Goal: Check status: Check status

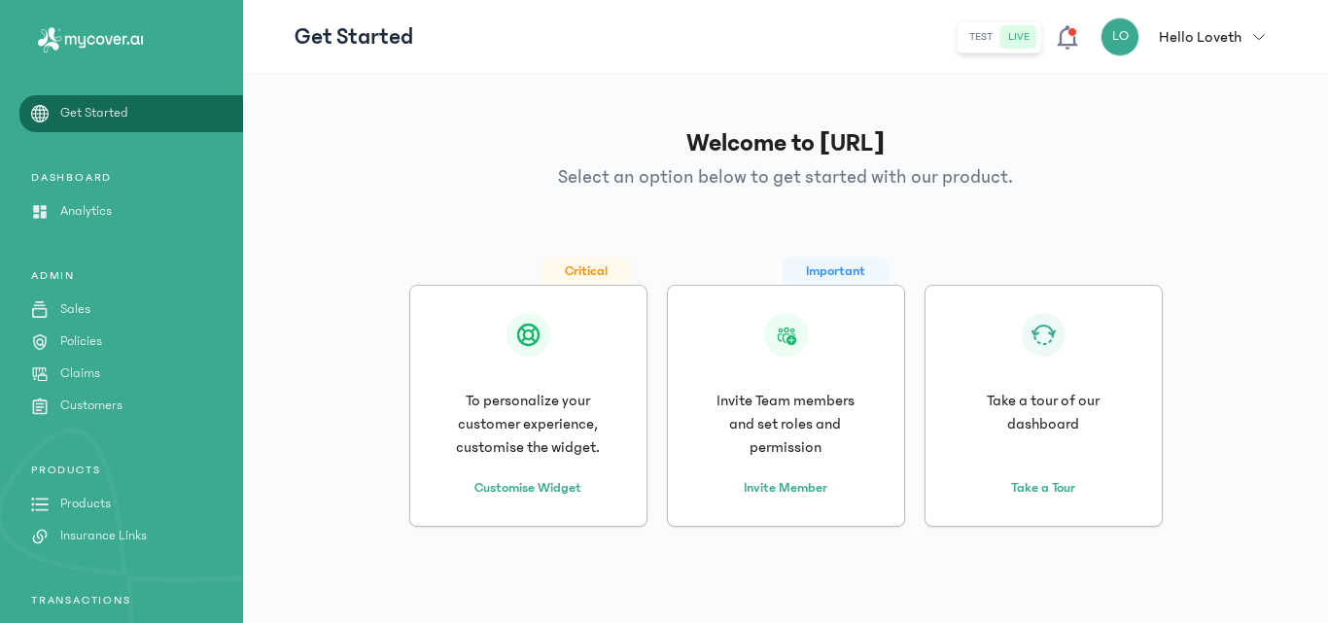
click at [114, 350] on link "Policies" at bounding box center [121, 341] width 243 height 20
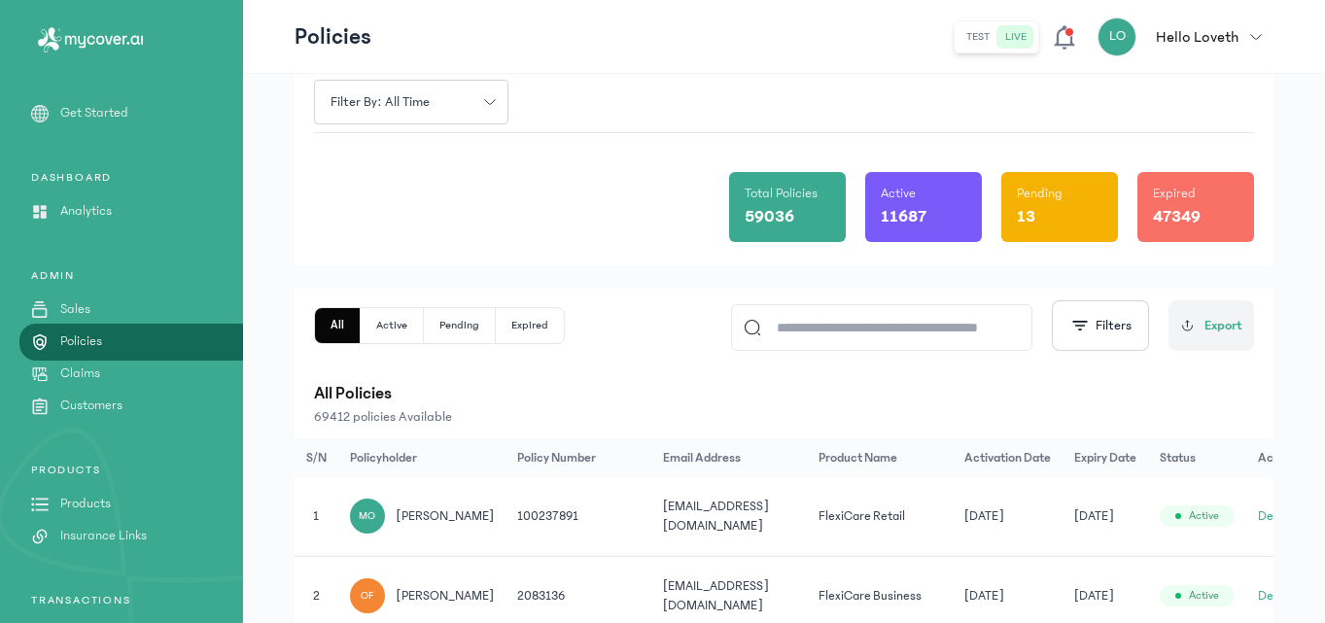
scroll to position [74, 0]
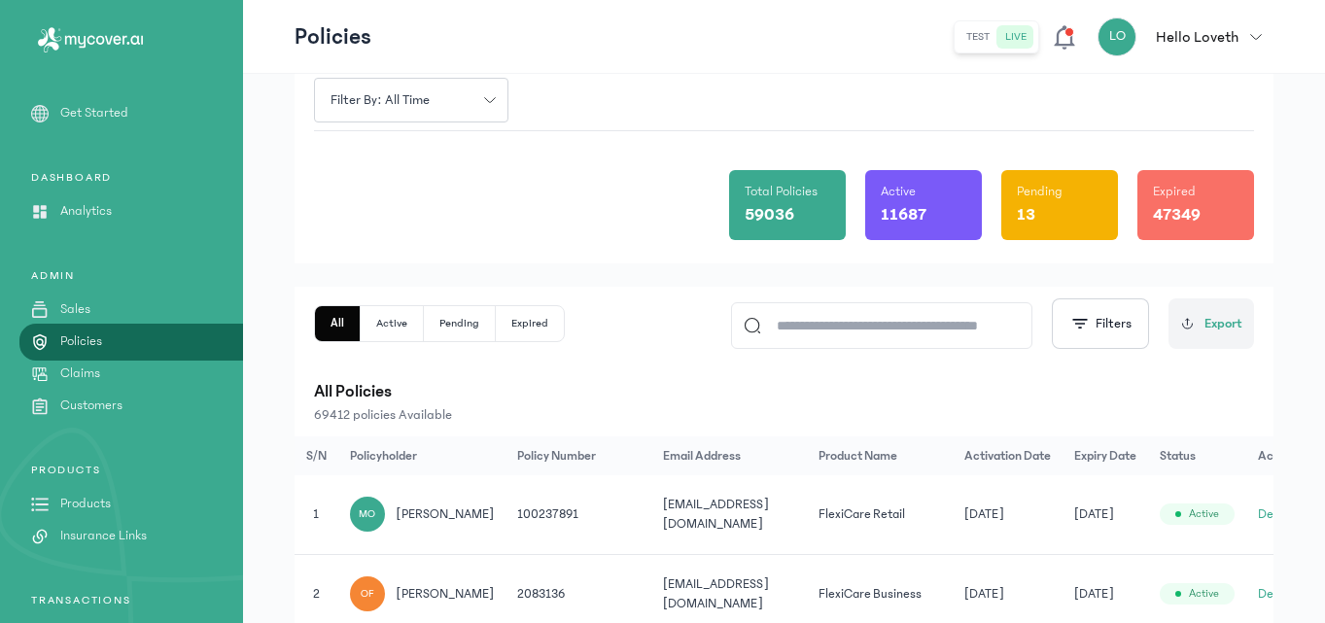
click at [604, 315] on div "All Active Pending Expired Filters Export" at bounding box center [784, 323] width 940 height 51
click at [877, 320] on input at bounding box center [890, 325] width 259 height 45
paste input "**********"
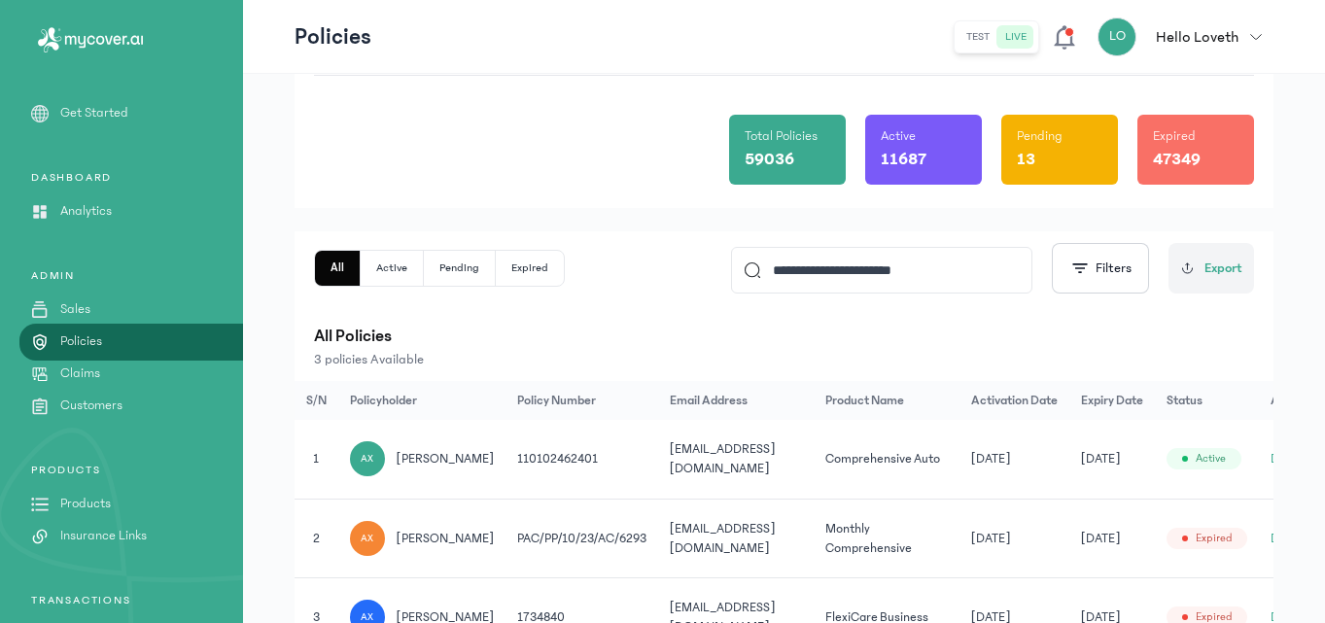
scroll to position [0, 51]
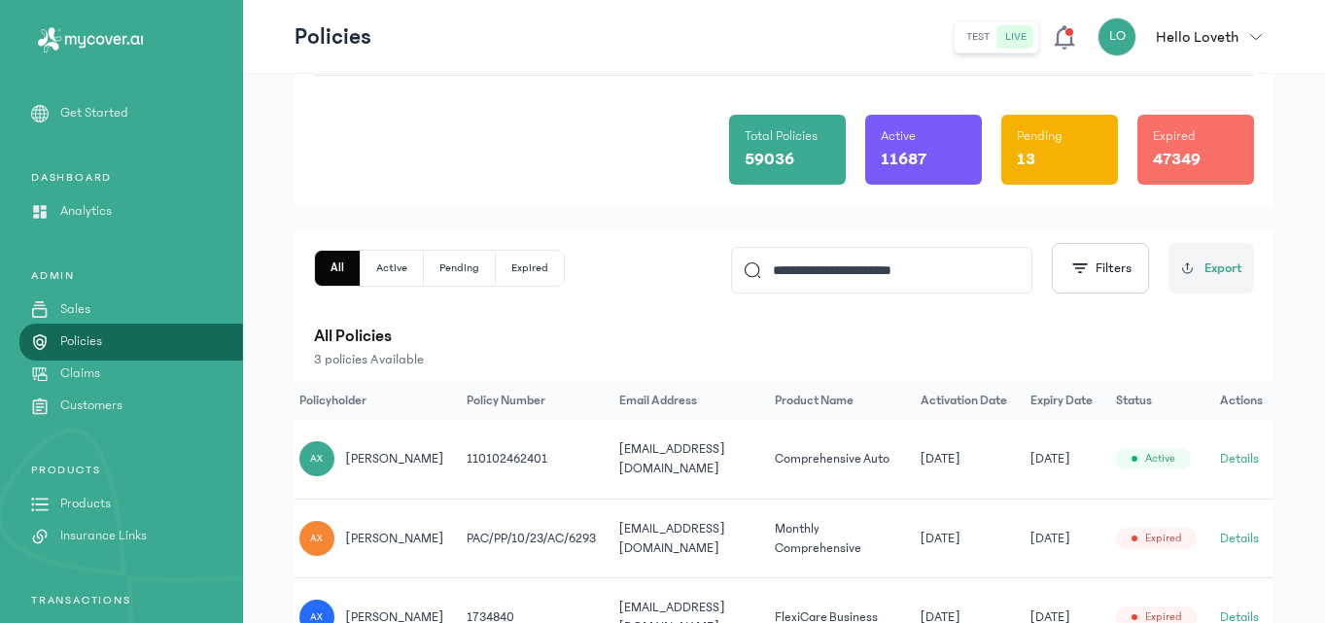
type input "**********"
click at [1231, 459] on button "Details" at bounding box center [1239, 458] width 39 height 19
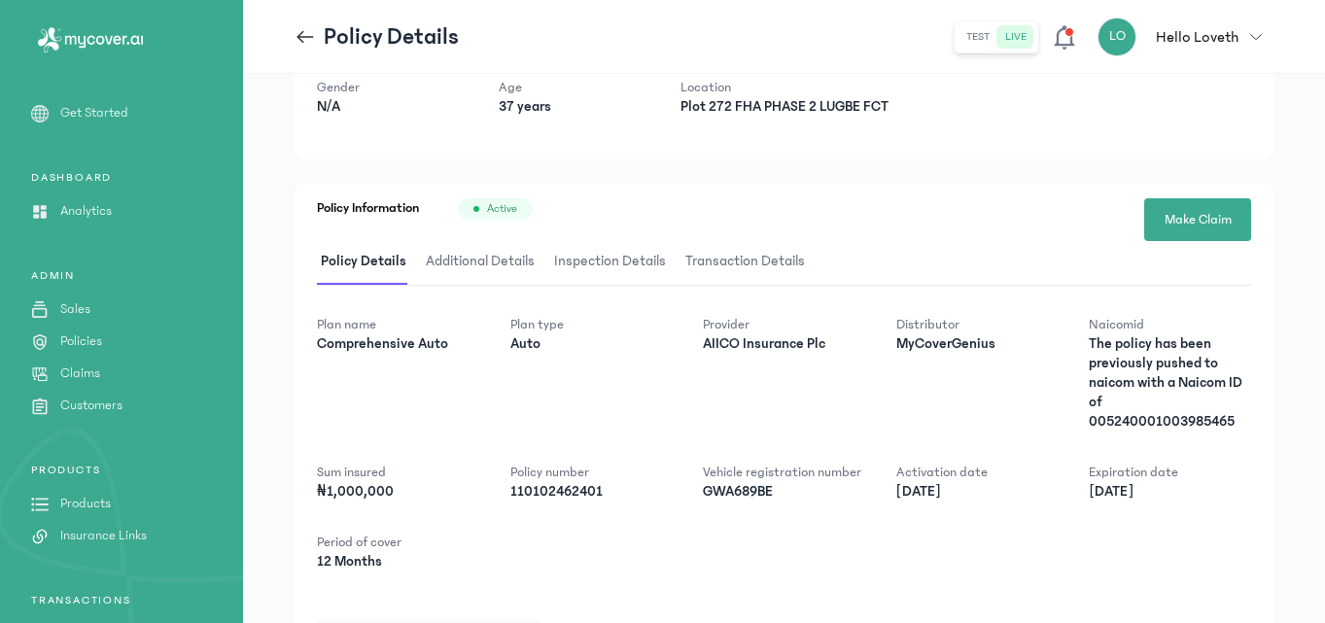
scroll to position [176, 0]
click at [582, 492] on p "110102462401" at bounding box center [591, 490] width 162 height 19
copy div "110102462401"
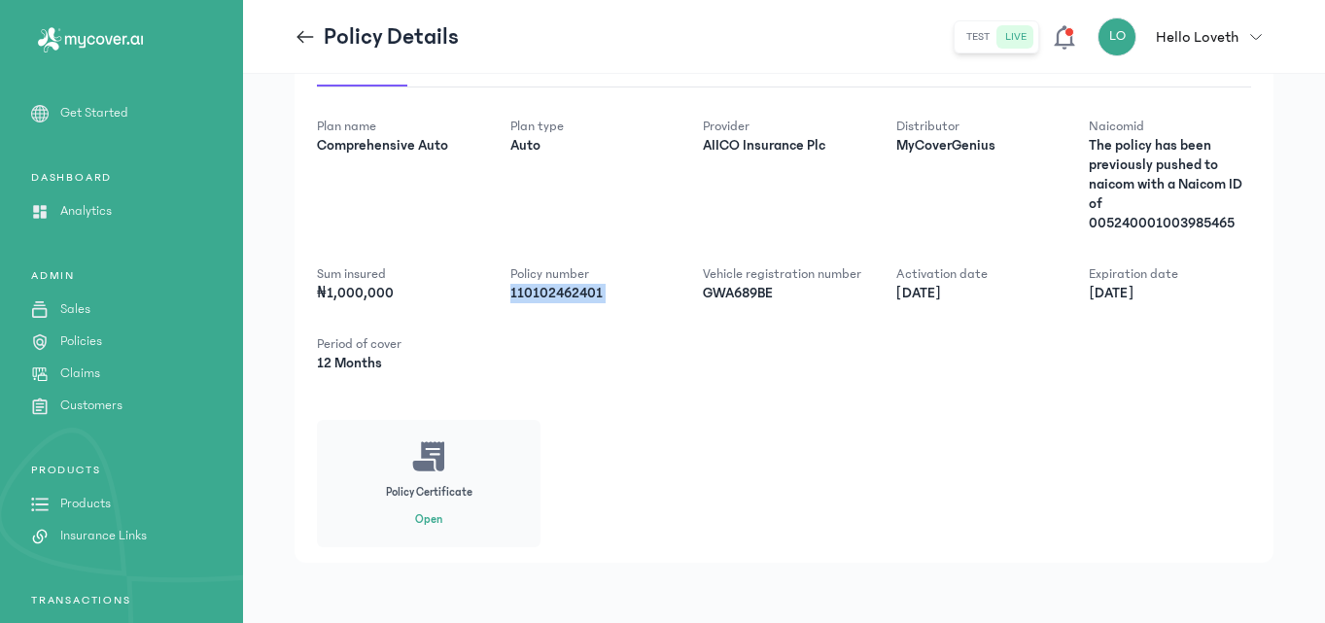
scroll to position [374, 0]
click at [433, 521] on button "Open" at bounding box center [428, 519] width 27 height 16
